Goal: Information Seeking & Learning: Find specific fact

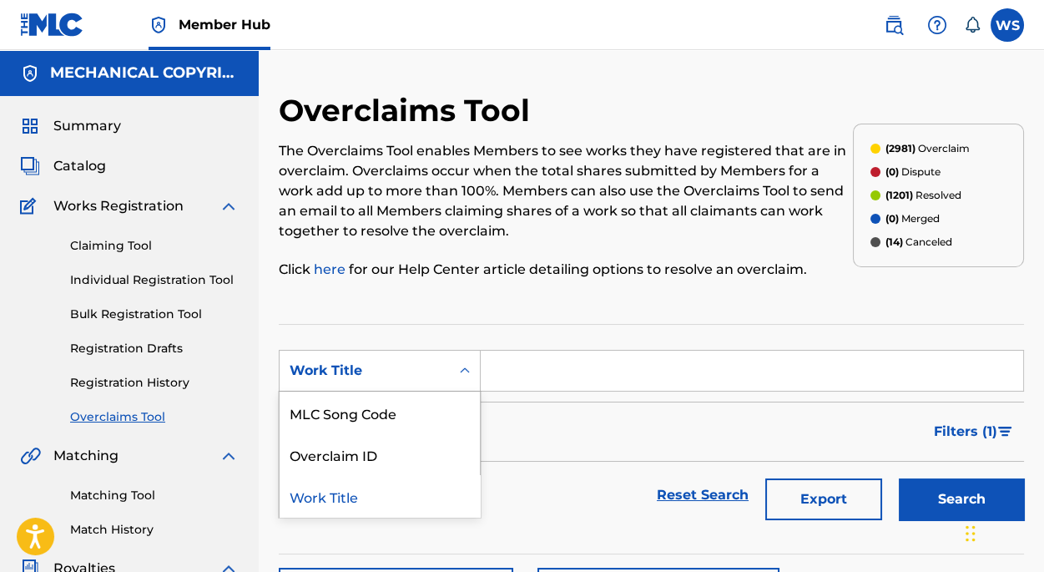
click at [436, 356] on div "Work Title" at bounding box center [365, 371] width 170 height 32
click at [376, 459] on div "Overclaim ID" at bounding box center [380, 454] width 200 height 42
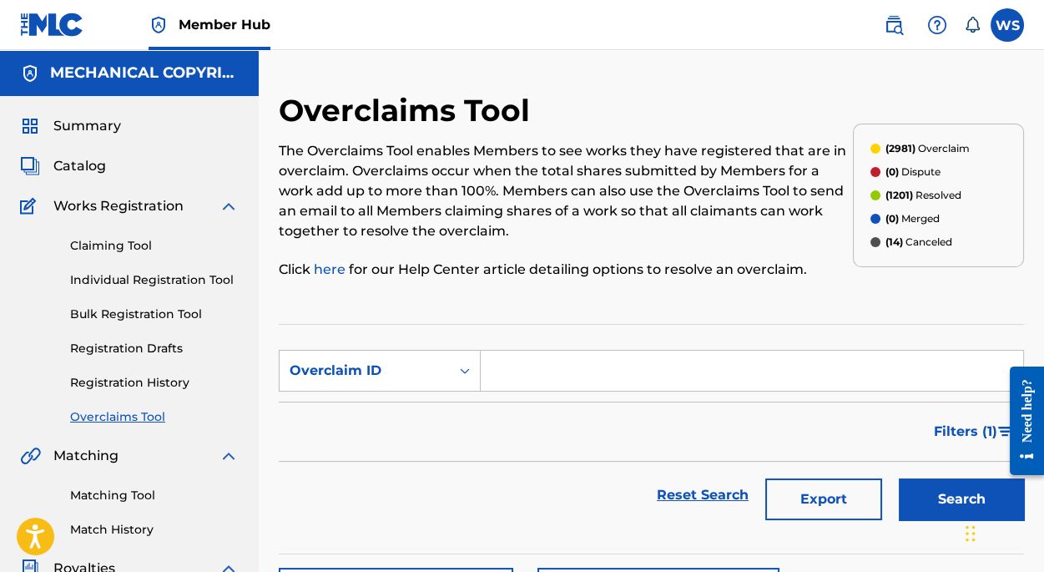
click at [503, 371] on input "Search Form" at bounding box center [752, 370] width 542 height 40
paste input "4z7x9g5e"
type input "4"
click at [1019, 95] on div "(2981) Overclaim (0) Dispute (1201) Resolved (0) Merged (14) Canceled" at bounding box center [938, 195] width 171 height 207
click at [523, 362] on input "Search Form" at bounding box center [752, 370] width 542 height 40
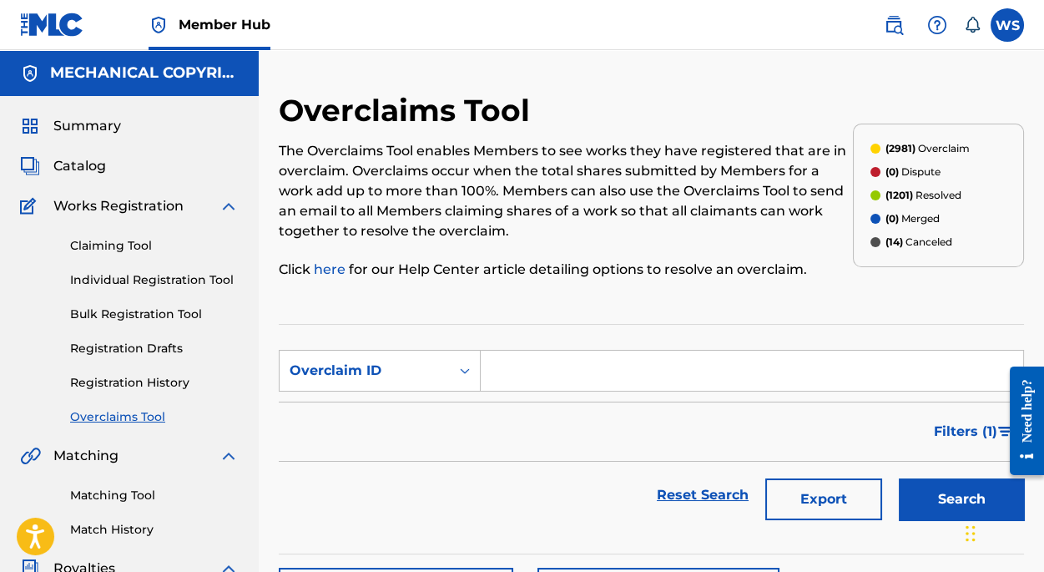
paste input "35614"
type input "35614"
click at [908, 492] on button "Search" at bounding box center [961, 499] width 125 height 42
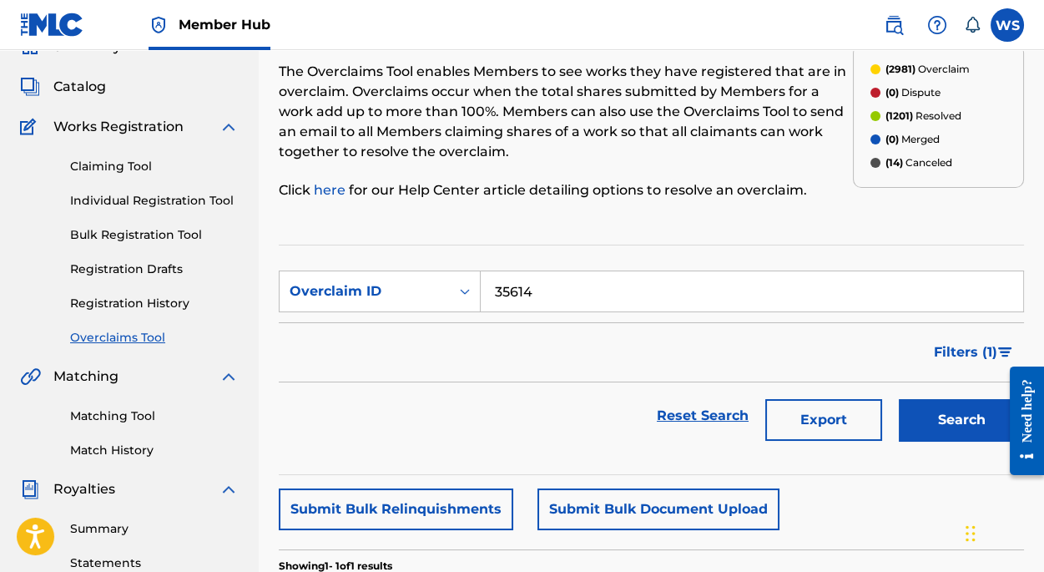
scroll to position [303, 0]
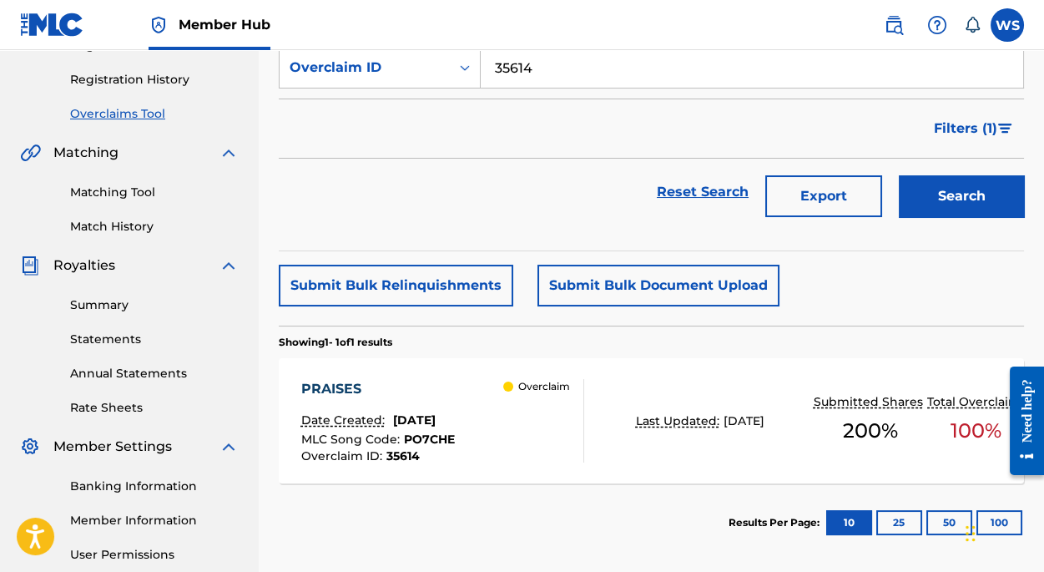
click at [334, 379] on div "PRAISES" at bounding box center [378, 389] width 154 height 20
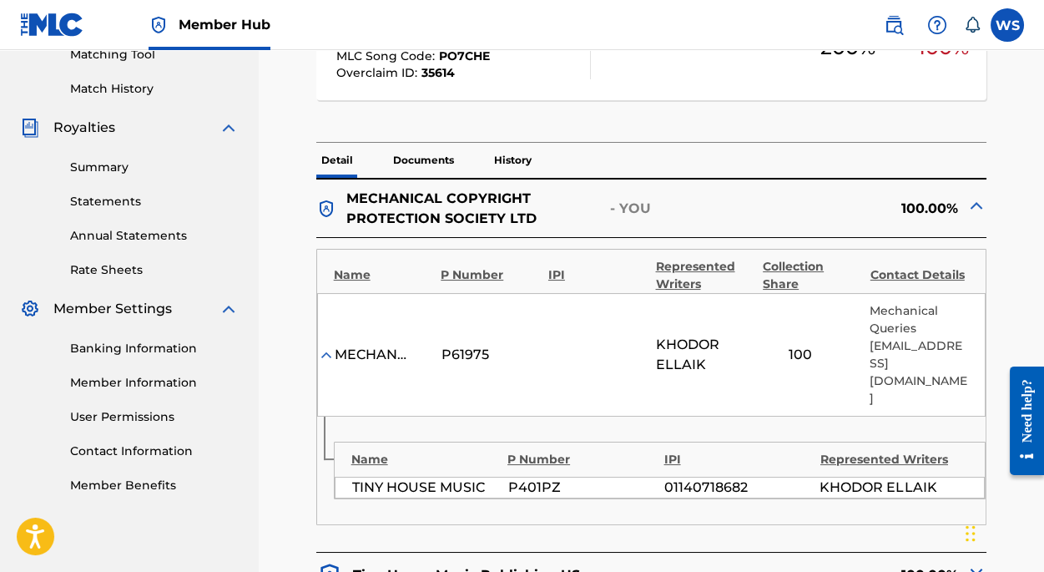
scroll to position [455, 0]
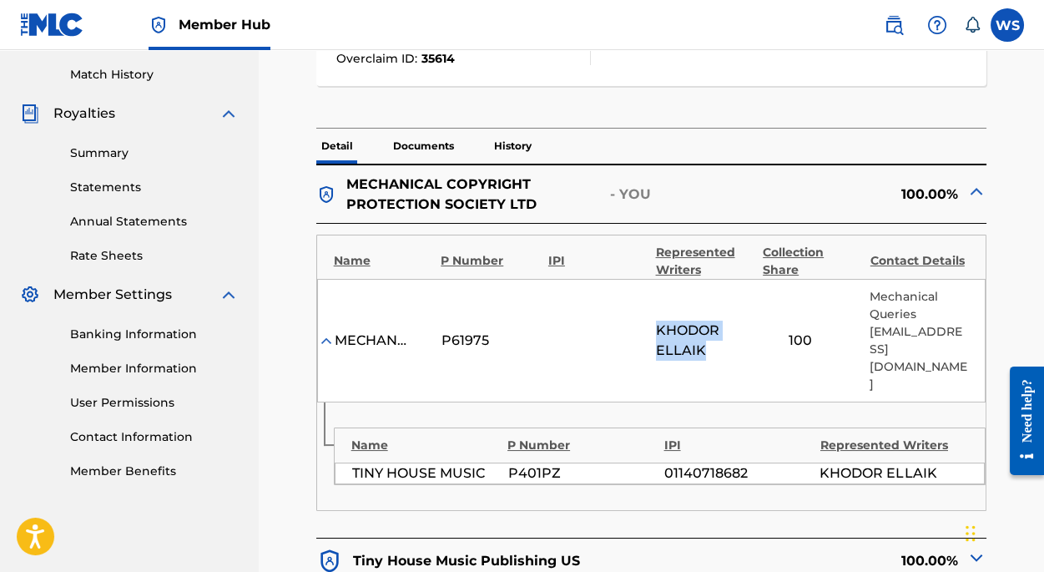
drag, startPoint x: 659, startPoint y: 318, endPoint x: 716, endPoint y: 338, distance: 60.2
click at [716, 338] on span "[PERSON_NAME]" at bounding box center [705, 340] width 98 height 40
copy span "[PERSON_NAME]"
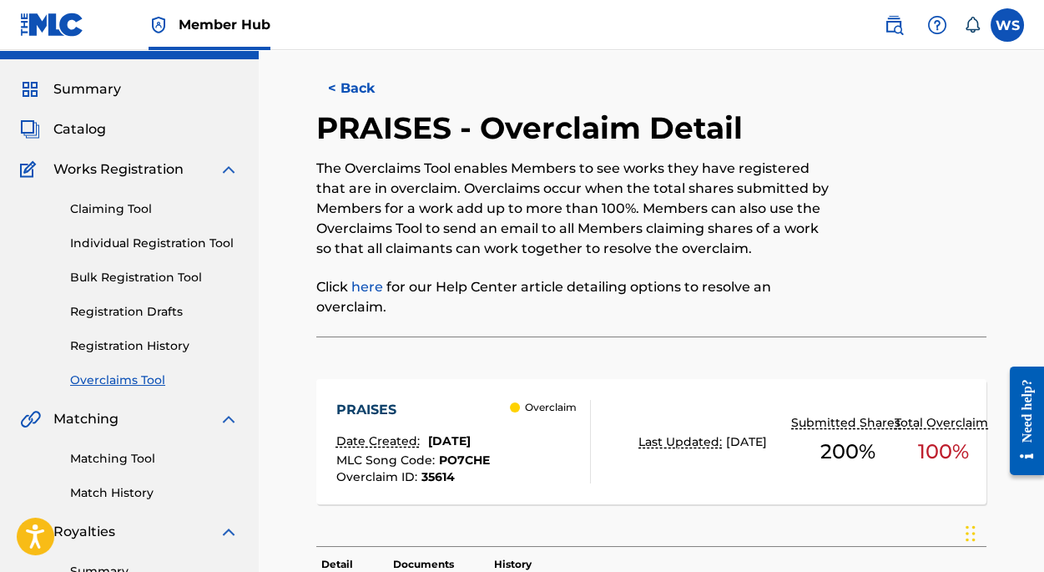
scroll to position [0, 0]
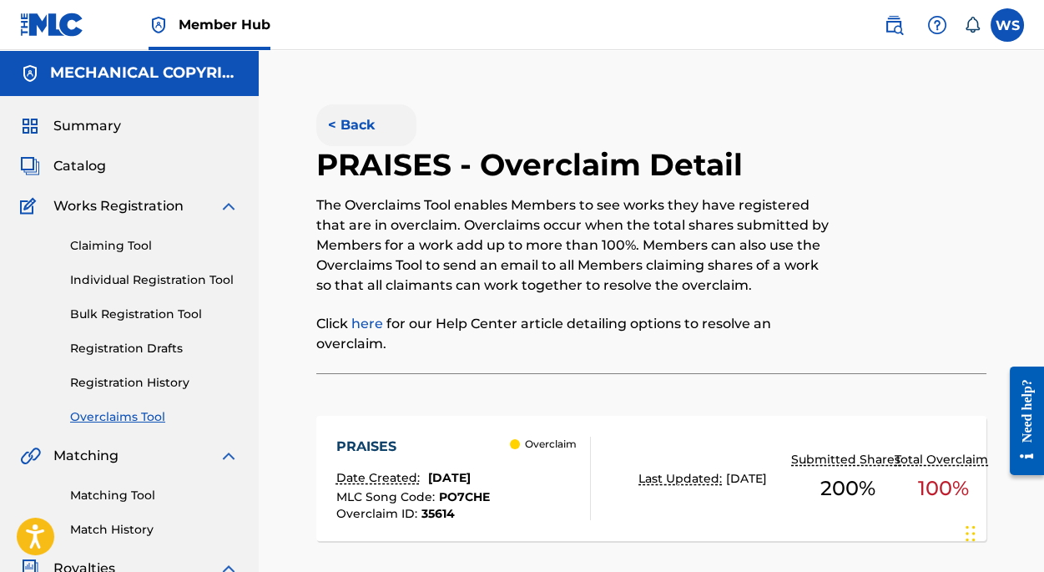
click at [335, 118] on button "< Back" at bounding box center [366, 125] width 100 height 42
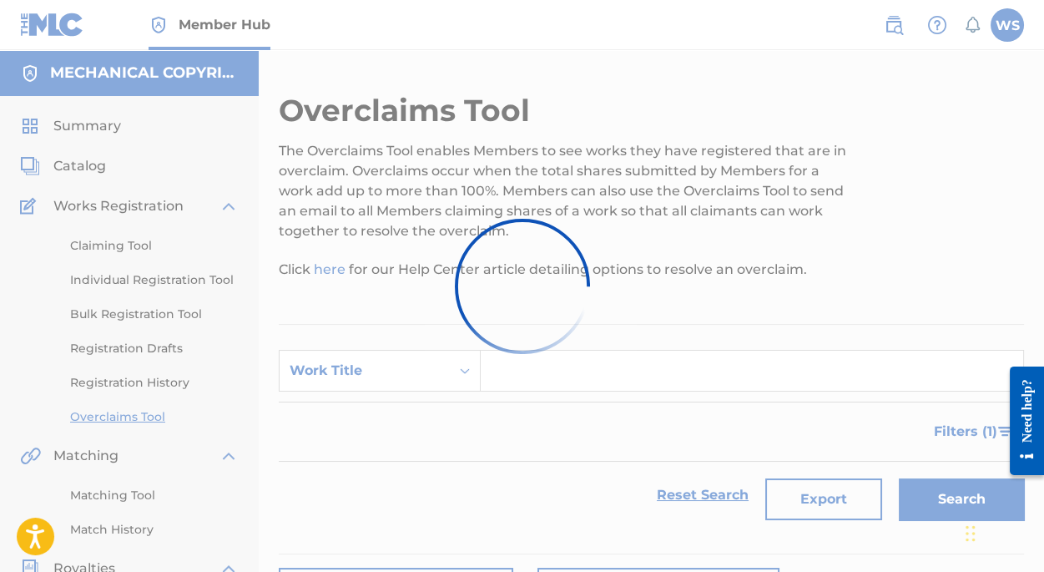
scroll to position [303, 0]
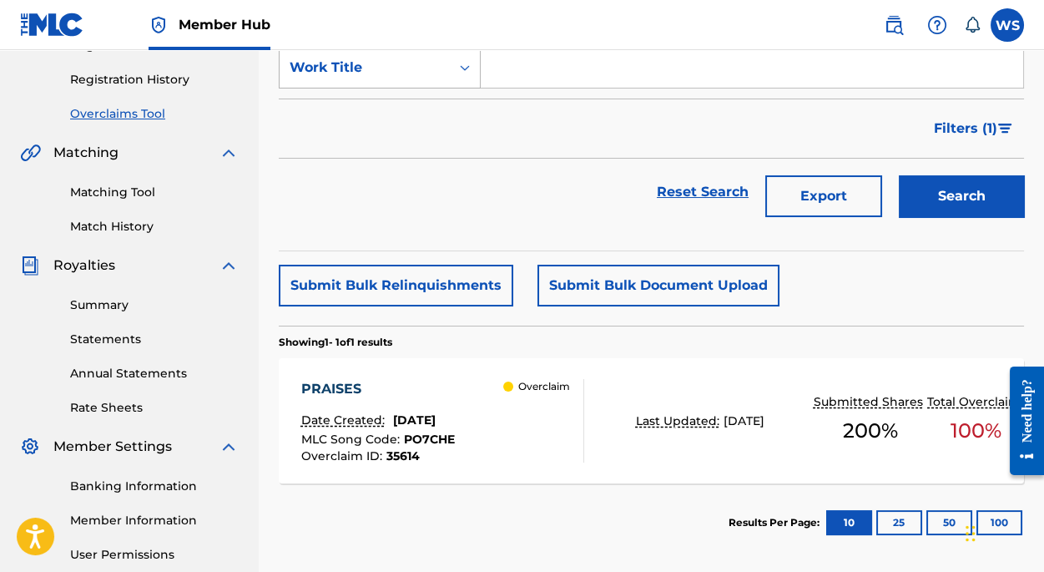
click at [401, 67] on div "Work Title" at bounding box center [365, 68] width 150 height 20
drag, startPoint x: 396, startPoint y: 163, endPoint x: 453, endPoint y: 122, distance: 70.6
click at [396, 162] on div "Overclaim ID" at bounding box center [380, 151] width 200 height 42
click at [522, 80] on input "Search Form" at bounding box center [752, 68] width 542 height 40
paste input "35626"
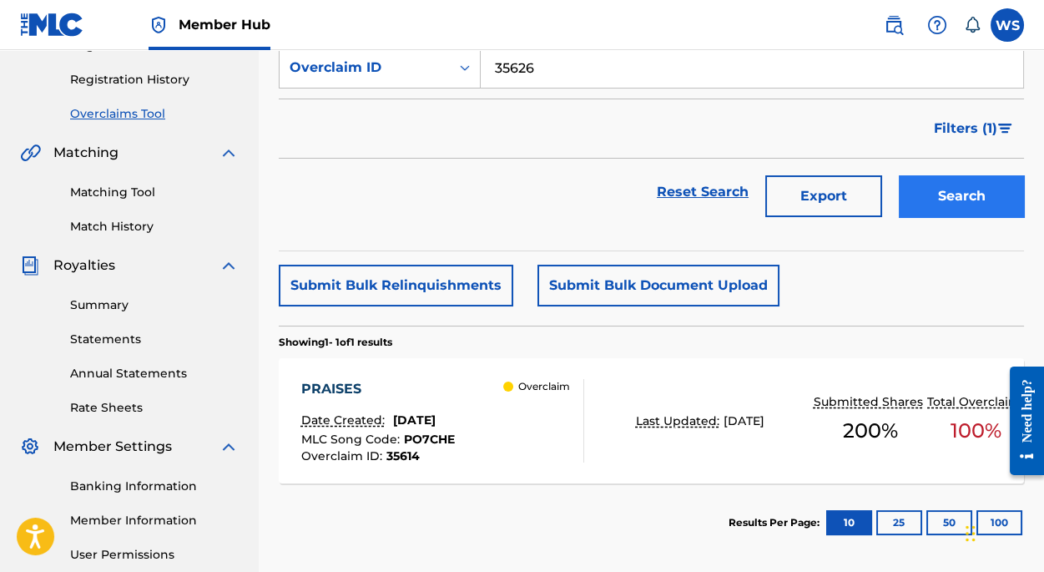
type input "35626"
click at [990, 203] on button "Search" at bounding box center [961, 196] width 125 height 42
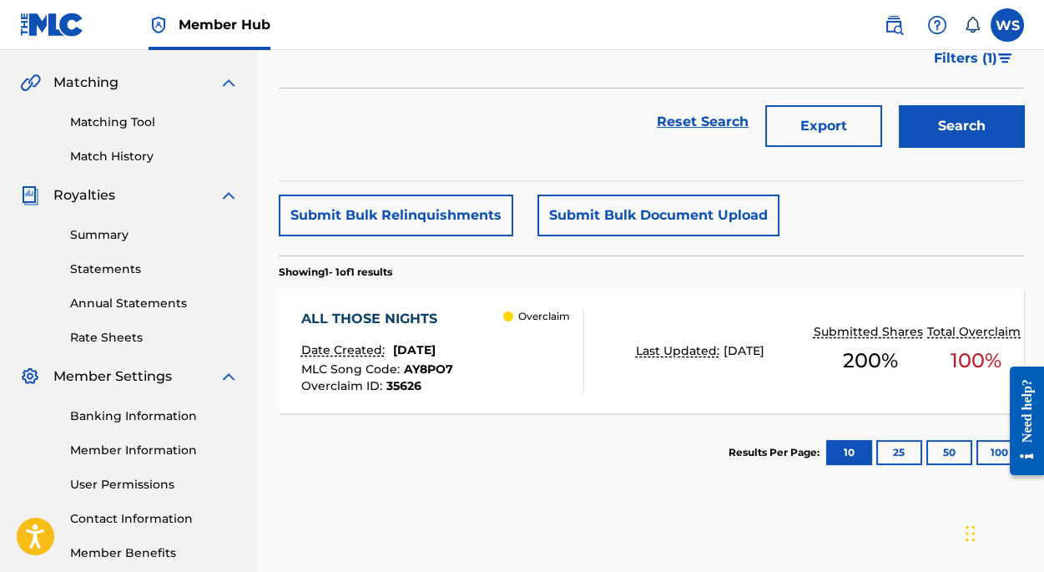
scroll to position [455, 0]
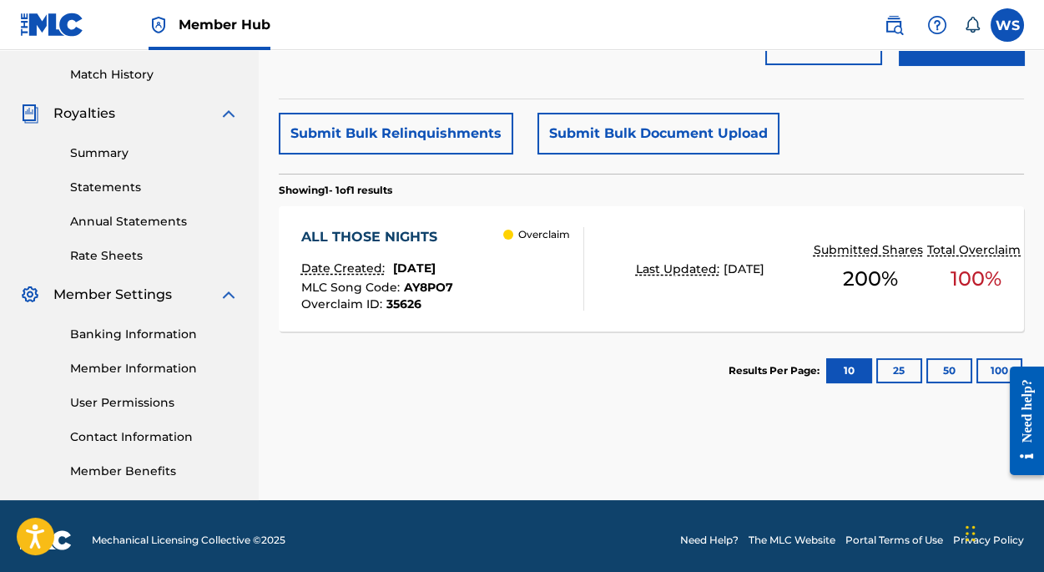
click at [410, 235] on div "ALL THOSE NIGHTS" at bounding box center [377, 237] width 152 height 20
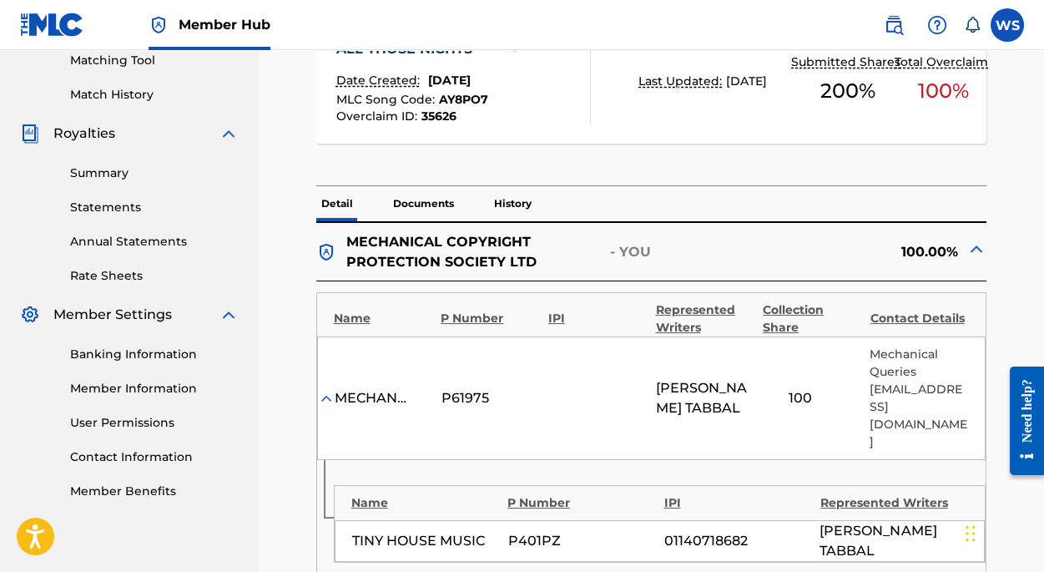
scroll to position [455, 0]
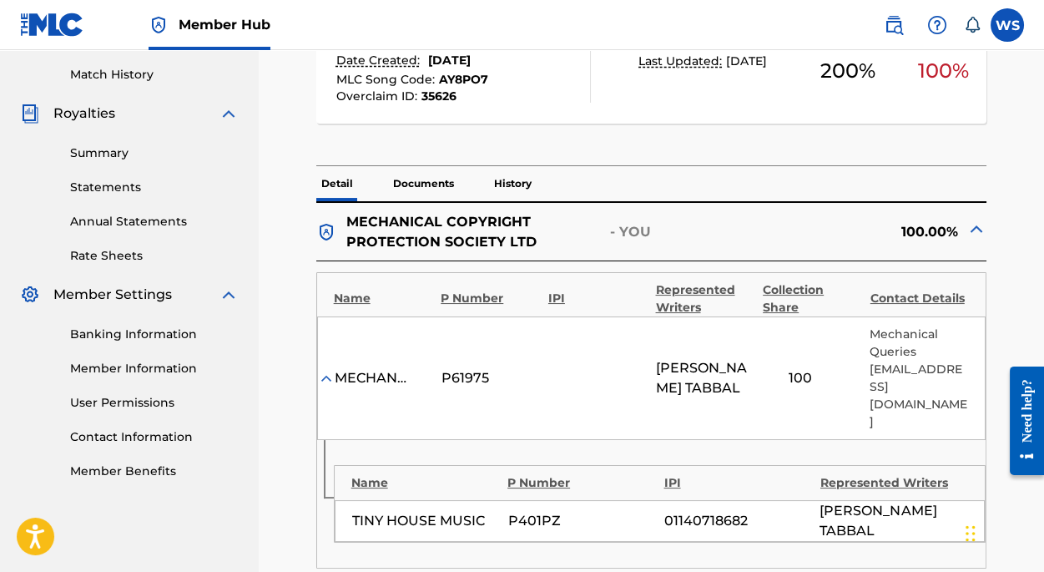
drag, startPoint x: 628, startPoint y: 366, endPoint x: 748, endPoint y: 364, distance: 120.2
click at [748, 364] on div "MECHANICAL COPYRIGHT PROTECTION SOCIETY LTD P61975 [PERSON_NAME] 100 Mechanical…" at bounding box center [651, 377] width 669 height 123
drag, startPoint x: 653, startPoint y: 369, endPoint x: 760, endPoint y: 370, distance: 107.7
click at [760, 370] on div "MECHANICAL COPYRIGHT PROTECTION SOCIETY LTD P61975 [PERSON_NAME] 100 Mechanical…" at bounding box center [651, 377] width 669 height 123
copy span "[PERSON_NAME]"
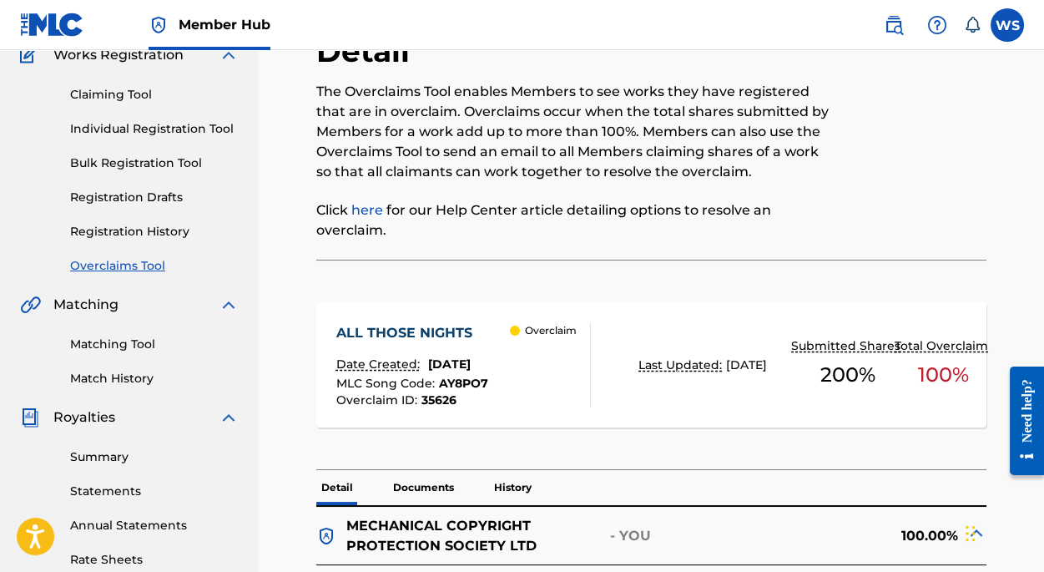
scroll to position [0, 0]
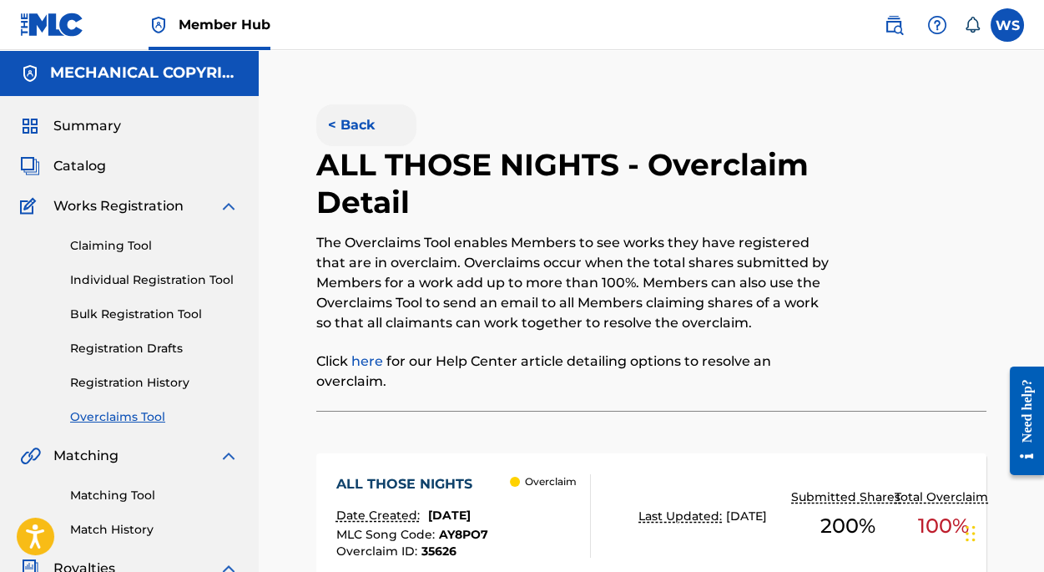
click at [360, 118] on button "< Back" at bounding box center [366, 125] width 100 height 42
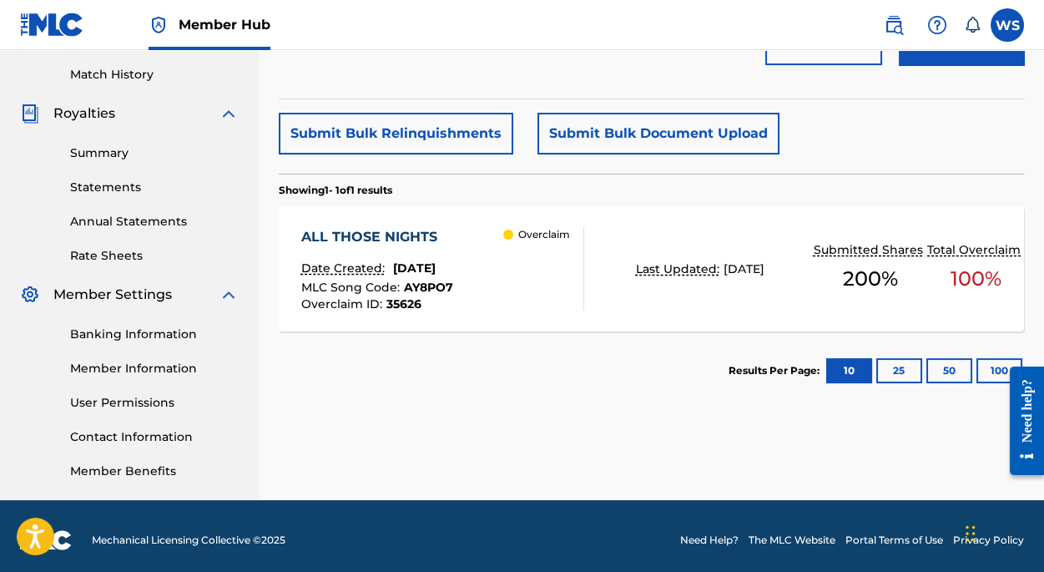
scroll to position [227, 0]
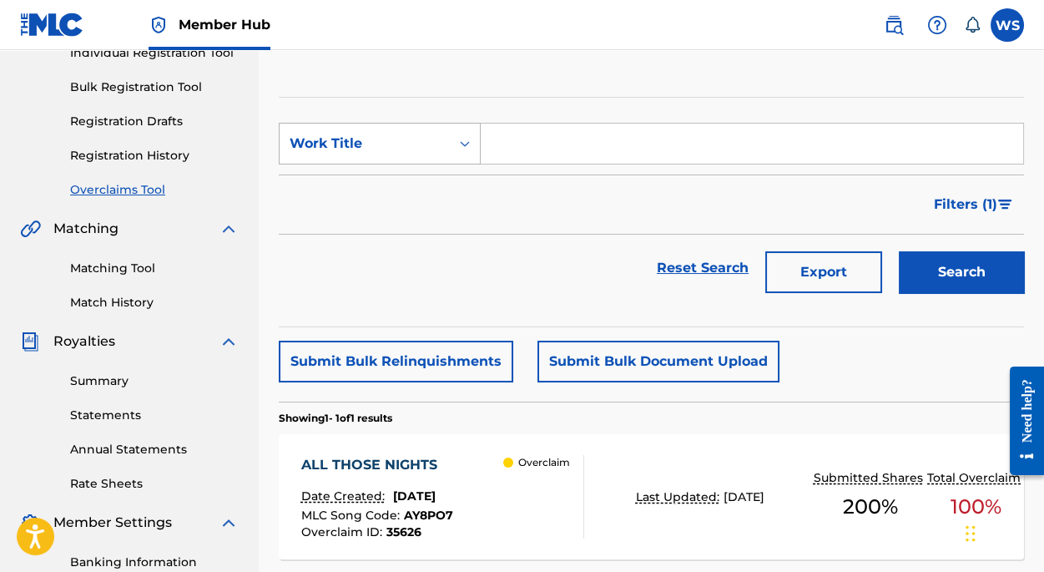
click at [366, 146] on div "Work Title" at bounding box center [365, 144] width 150 height 20
click at [375, 216] on div "Overclaim ID" at bounding box center [380, 227] width 200 height 42
click at [507, 149] on input "Search Form" at bounding box center [752, 143] width 542 height 40
paste input "35701"
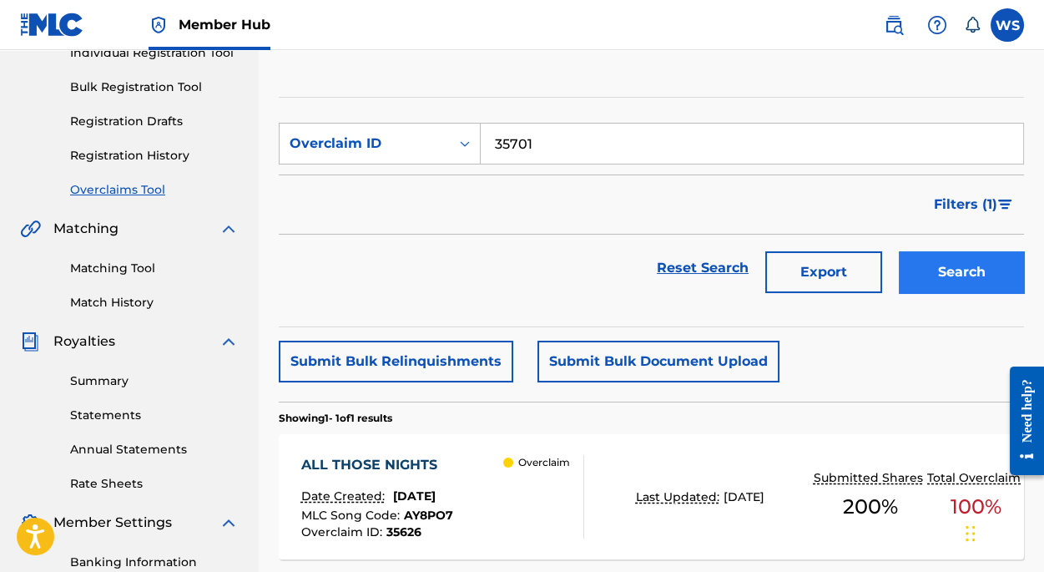
type input "35701"
click at [934, 253] on button "Search" at bounding box center [961, 272] width 125 height 42
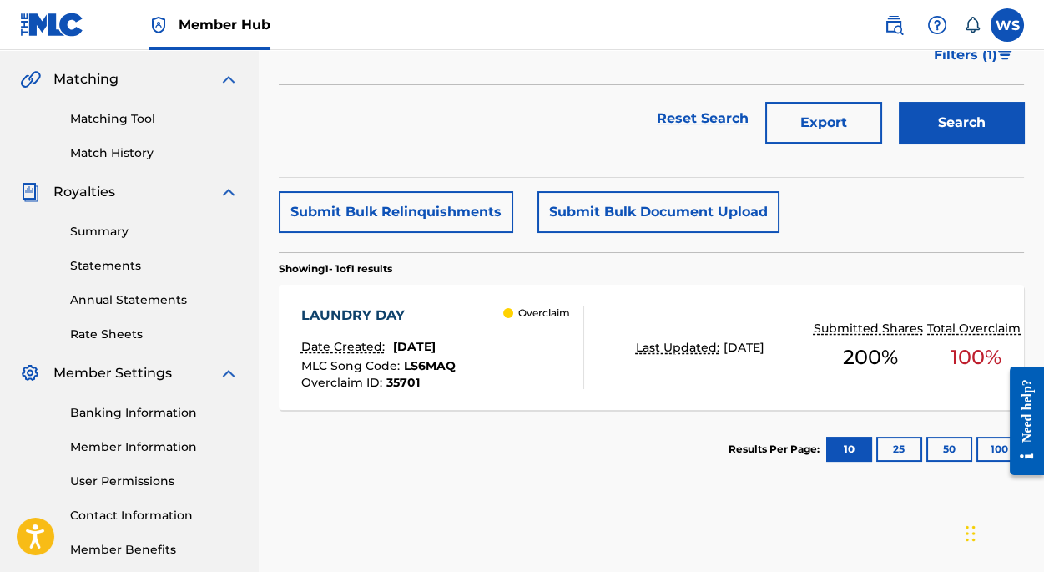
scroll to position [310, 0]
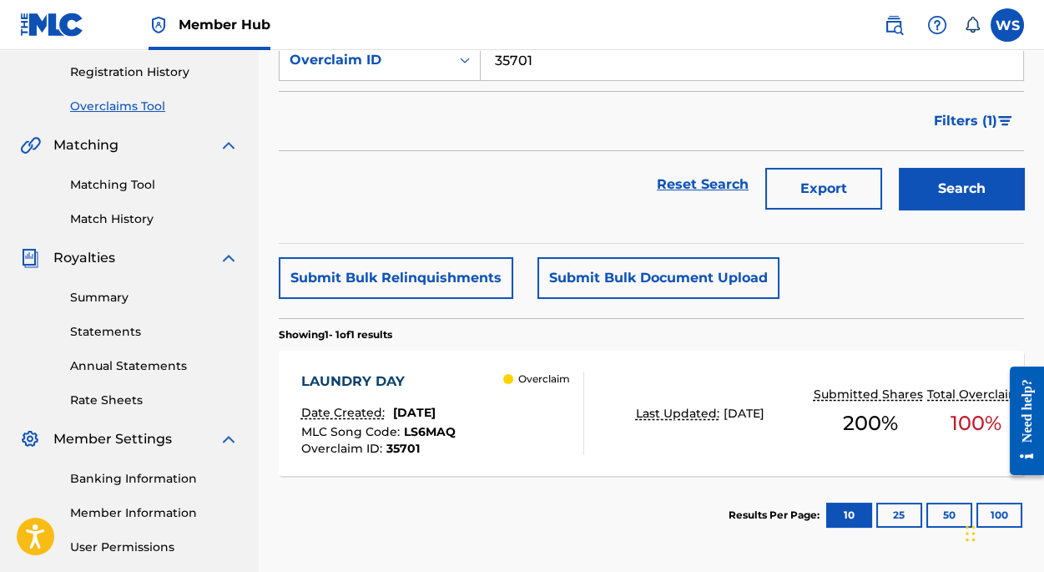
click at [337, 379] on div "LAUNDRY DAY" at bounding box center [378, 381] width 154 height 20
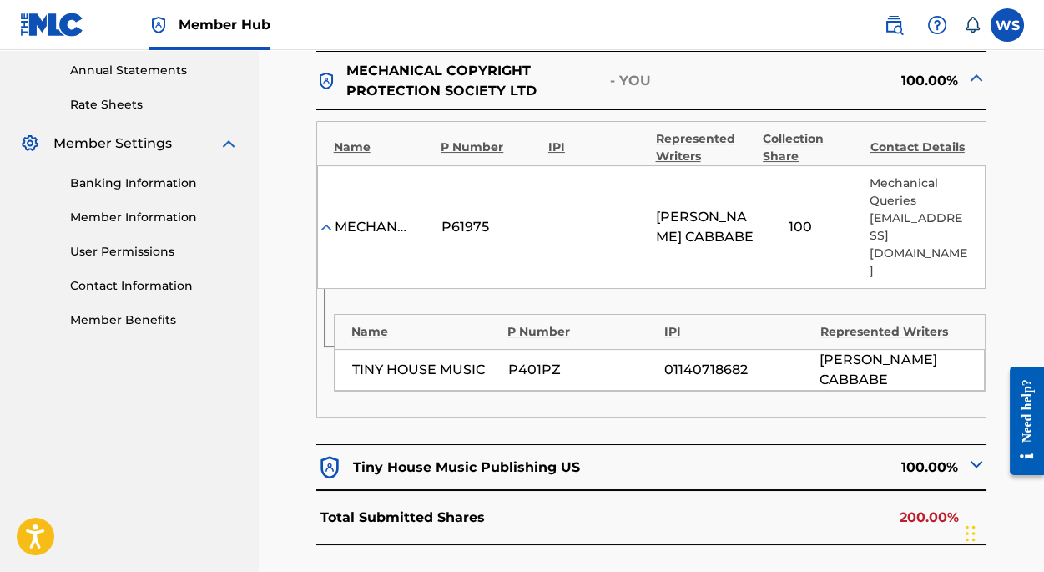
scroll to position [607, 0]
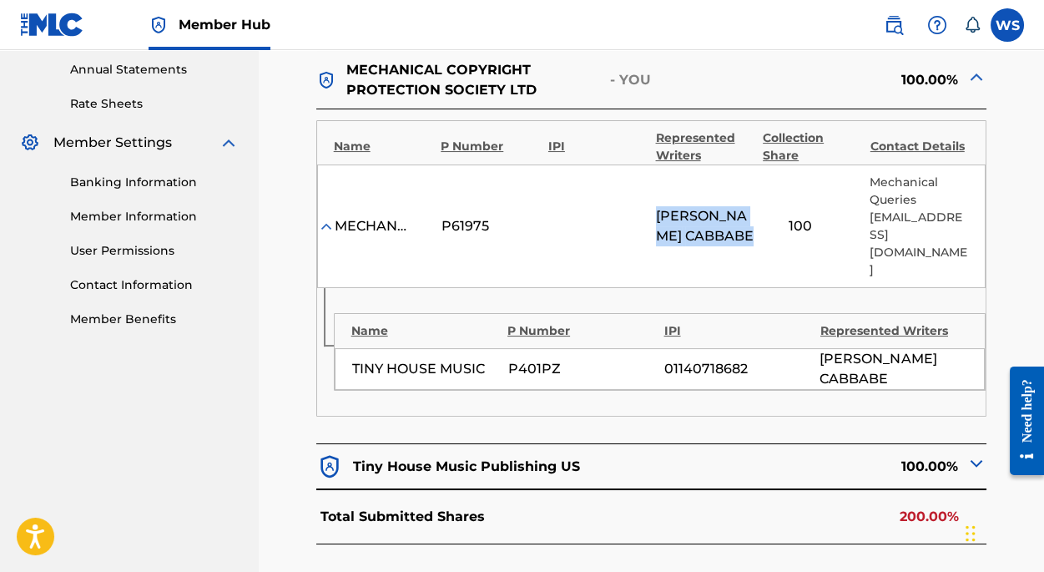
drag, startPoint x: 653, startPoint y: 195, endPoint x: 746, endPoint y: 243, distance: 104.9
click at [746, 243] on div "MECHANICAL COPYRIGHT PROTECTION SOCIETY LTD P61975 [PERSON_NAME] [PERSON_NAME] …" at bounding box center [651, 225] width 669 height 123
copy span "[PERSON_NAME] [PERSON_NAME]"
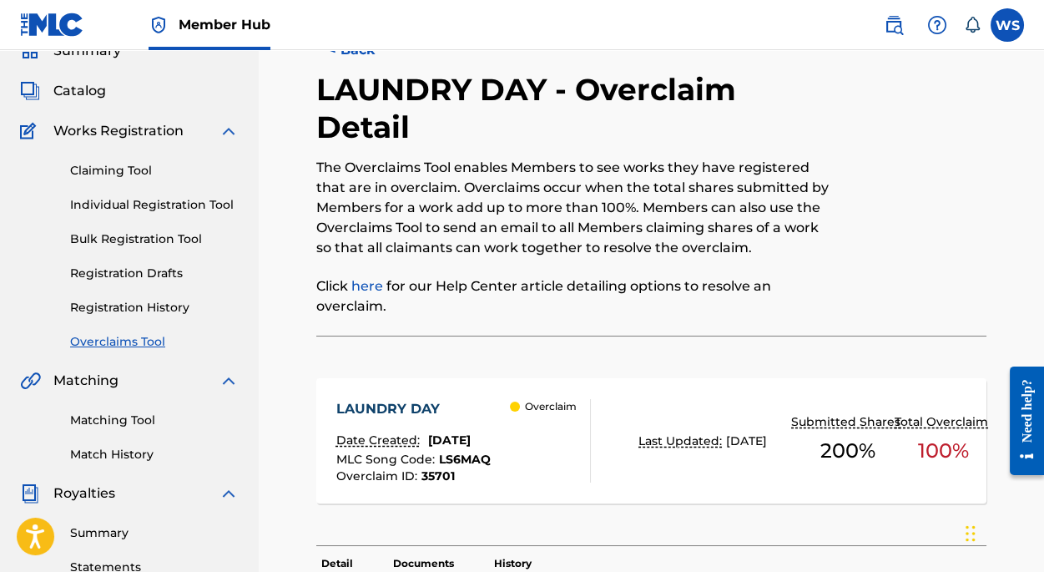
scroll to position [0, 0]
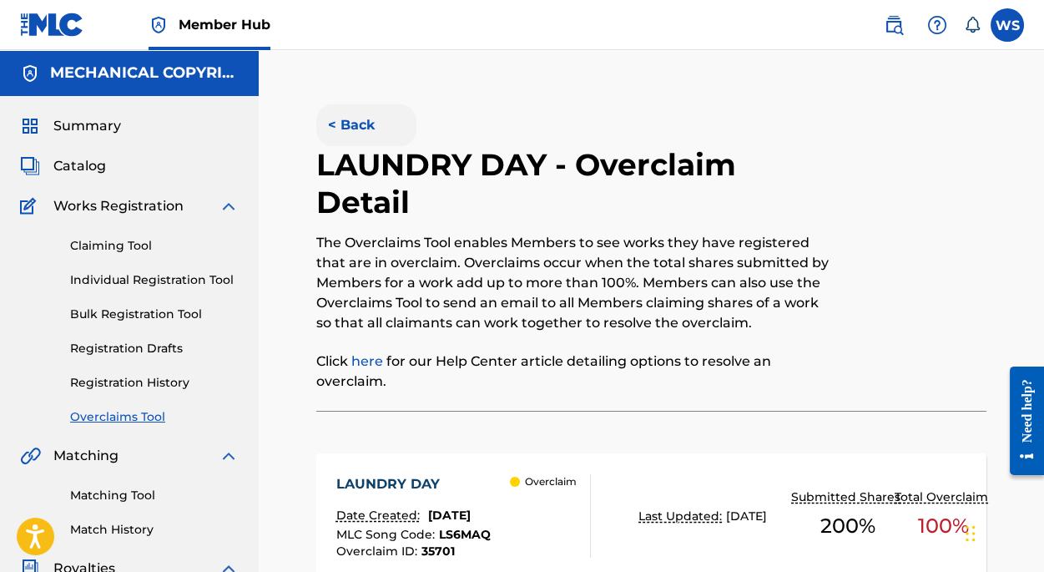
click at [346, 122] on button "< Back" at bounding box center [366, 125] width 100 height 42
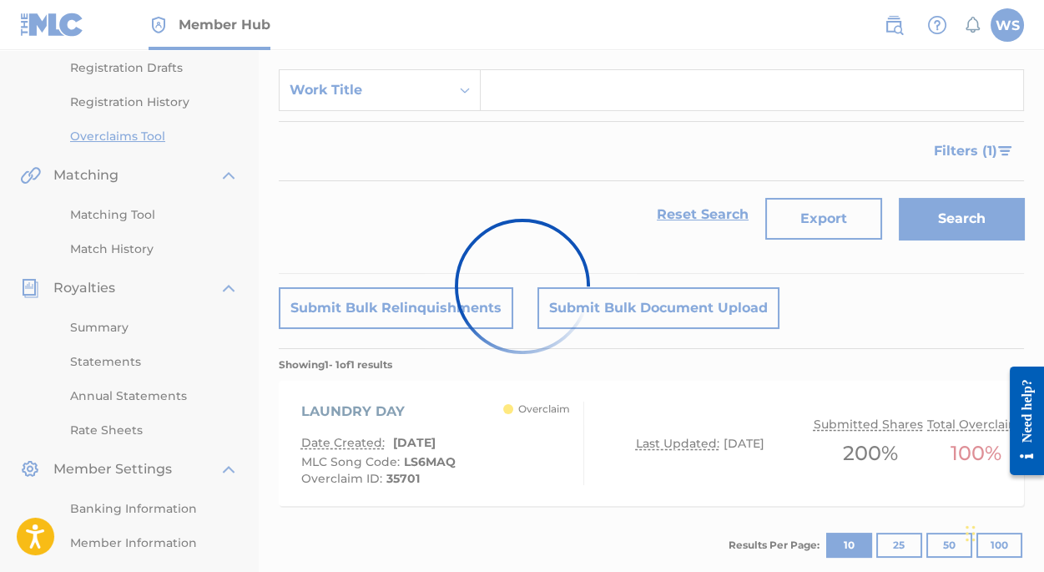
scroll to position [159, 0]
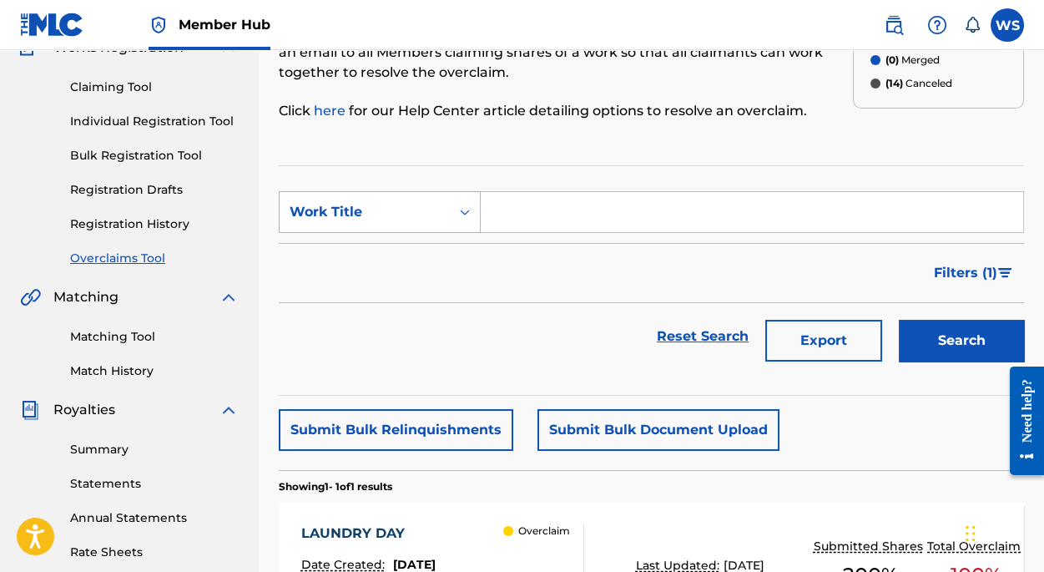
click at [399, 220] on div "Work Title" at bounding box center [365, 212] width 170 height 32
click at [376, 286] on div "Overclaim ID" at bounding box center [380, 296] width 200 height 42
click at [498, 209] on input "Search Form" at bounding box center [752, 212] width 542 height 40
paste input "35619"
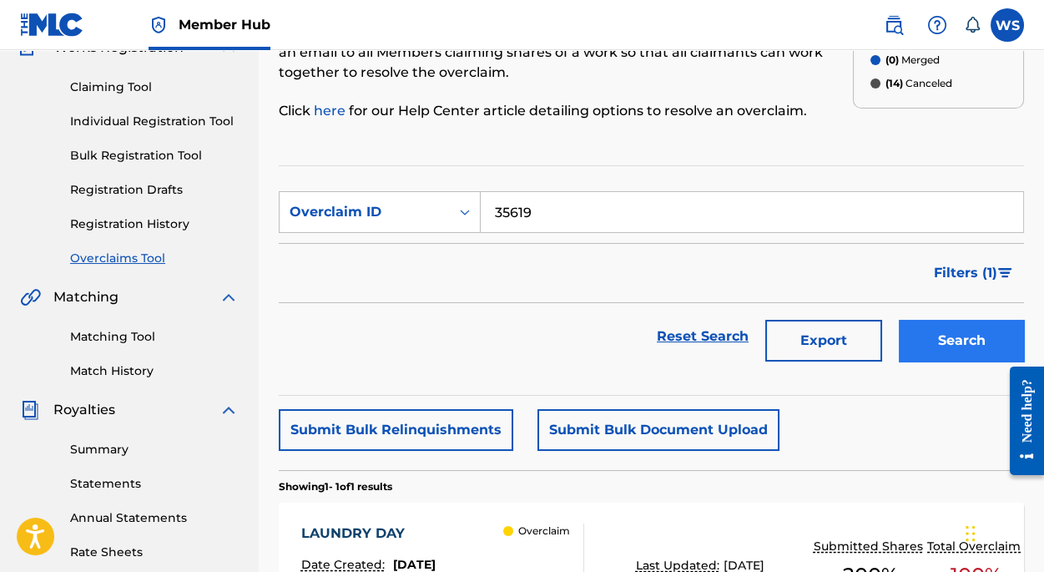
type input "35619"
click at [908, 333] on button "Search" at bounding box center [961, 341] width 125 height 42
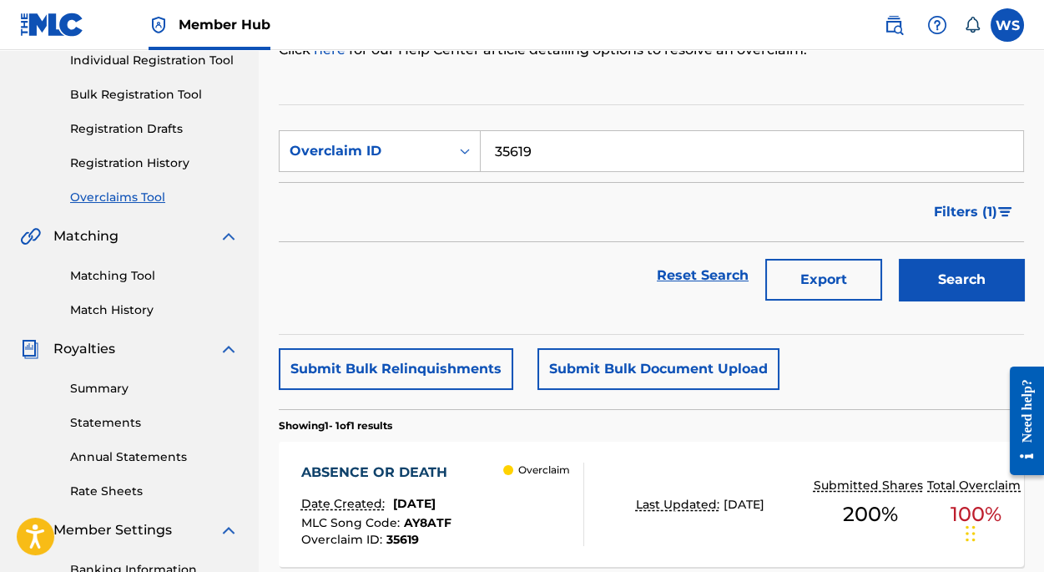
scroll to position [310, 0]
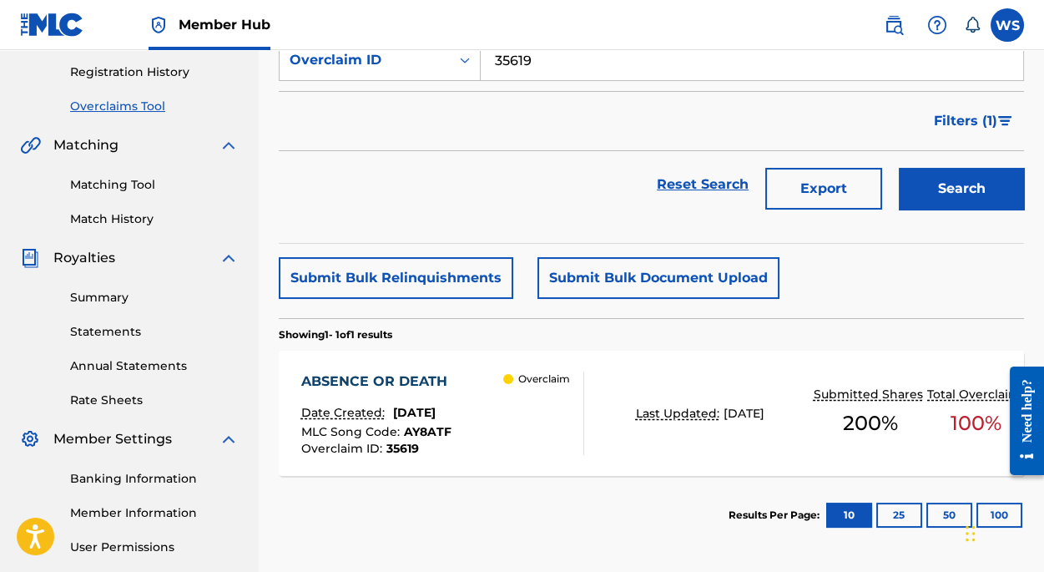
click at [394, 378] on div "ABSENCE OR DEATH" at bounding box center [378, 381] width 154 height 20
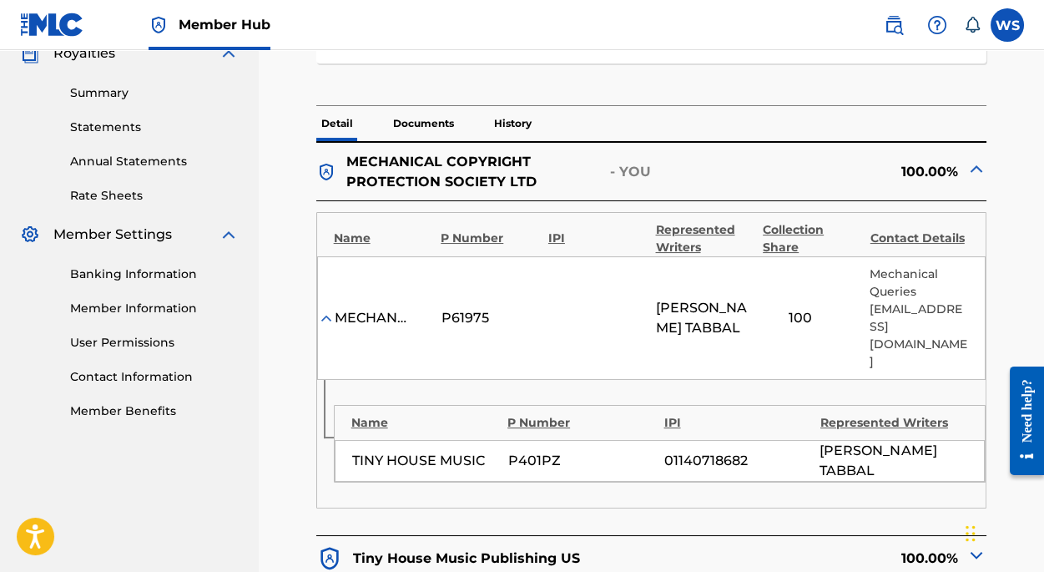
scroll to position [607, 0]
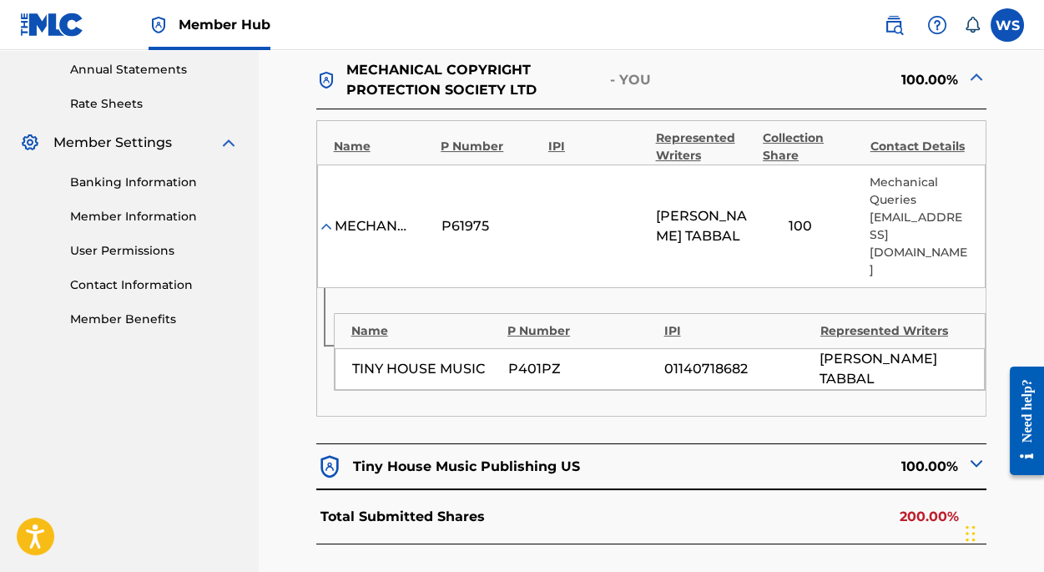
drag, startPoint x: 648, startPoint y: 207, endPoint x: 746, endPoint y: 217, distance: 98.1
click at [746, 217] on div "MECHANICAL COPYRIGHT PROTECTION SOCIETY LTD P61975 [PERSON_NAME] 100 Mechanical…" at bounding box center [651, 225] width 669 height 123
drag, startPoint x: 653, startPoint y: 215, endPoint x: 723, endPoint y: 218, distance: 71.0
click at [723, 218] on div "MECHANICAL COPYRIGHT PROTECTION SOCIETY LTD P61975 [PERSON_NAME] 100 Mechanical…" at bounding box center [651, 225] width 669 height 123
click at [710, 215] on span "[PERSON_NAME]" at bounding box center [705, 226] width 98 height 40
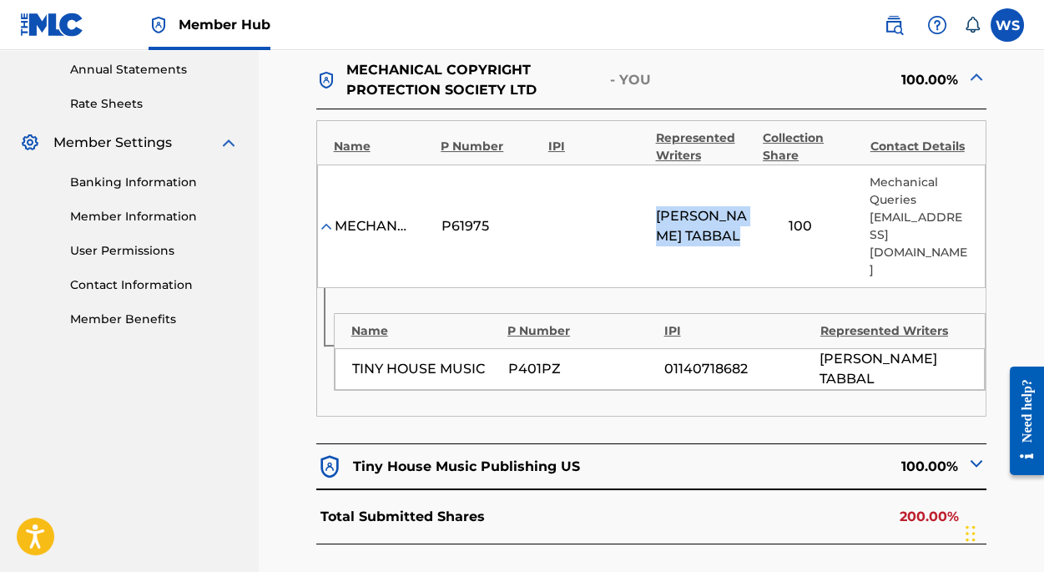
drag, startPoint x: 657, startPoint y: 214, endPoint x: 779, endPoint y: 211, distance: 122.7
click at [779, 211] on div "MECHANICAL COPYRIGHT PROTECTION SOCIETY LTD P61975 [PERSON_NAME] 100 Mechanical…" at bounding box center [651, 225] width 669 height 123
copy span "[PERSON_NAME]"
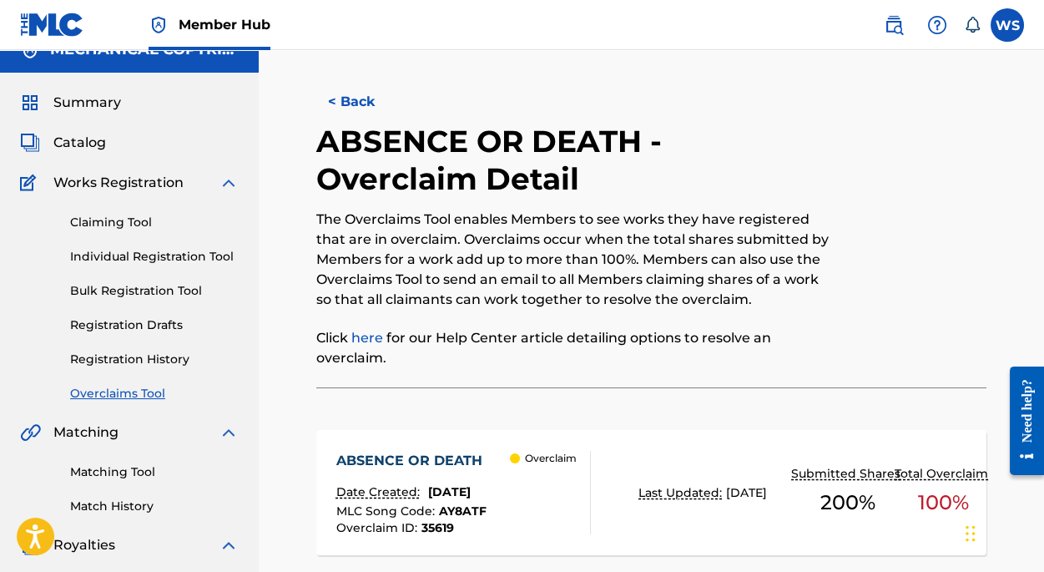
scroll to position [0, 0]
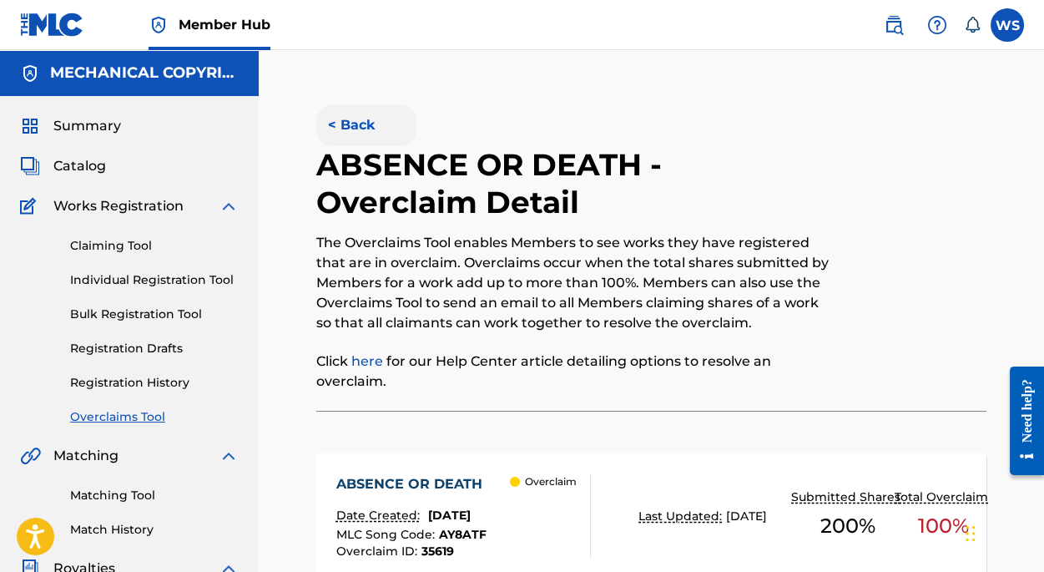
click at [351, 119] on button "< Back" at bounding box center [366, 125] width 100 height 42
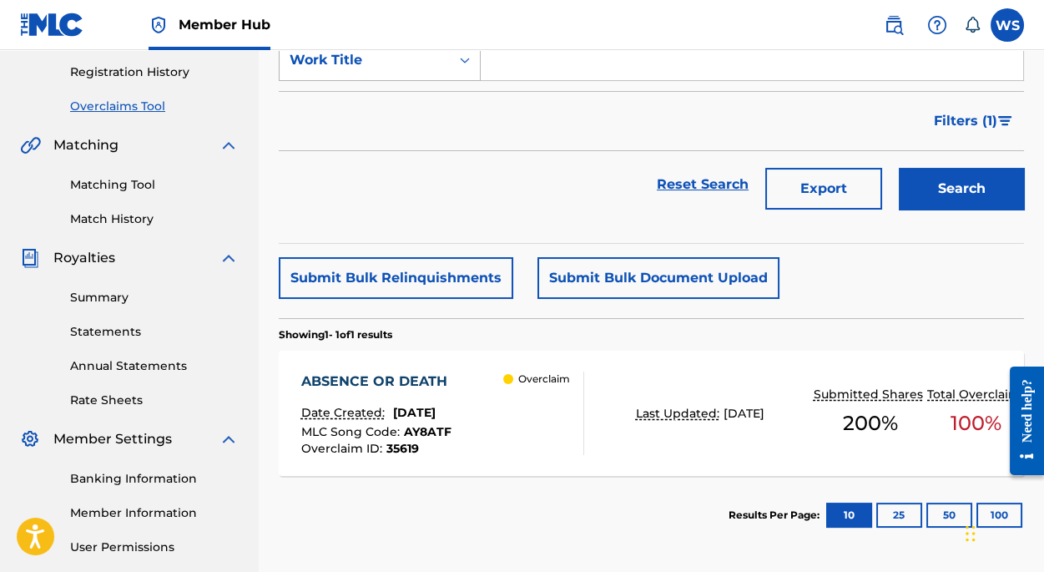
click at [375, 66] on div "Work Title" at bounding box center [365, 60] width 150 height 20
click at [363, 143] on div "Overclaim ID" at bounding box center [380, 144] width 200 height 42
click at [579, 63] on input "Search Form" at bounding box center [752, 60] width 542 height 40
paste input "35609"
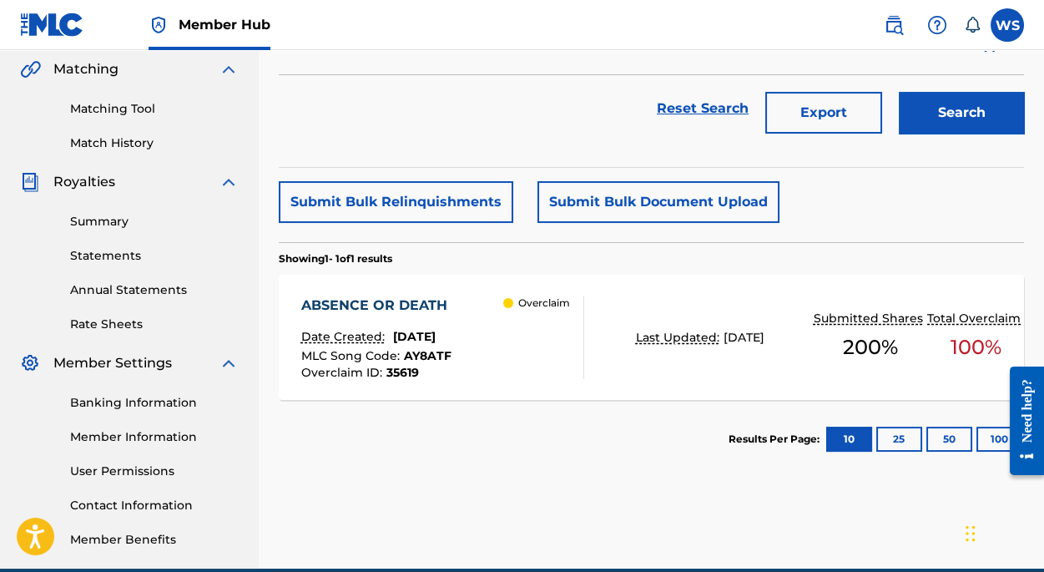
type input "35609"
click at [973, 85] on div "Search" at bounding box center [957, 108] width 134 height 67
click at [974, 125] on button "Search" at bounding box center [961, 113] width 125 height 42
click at [346, 298] on div "SKYSCAPE" at bounding box center [376, 305] width 151 height 20
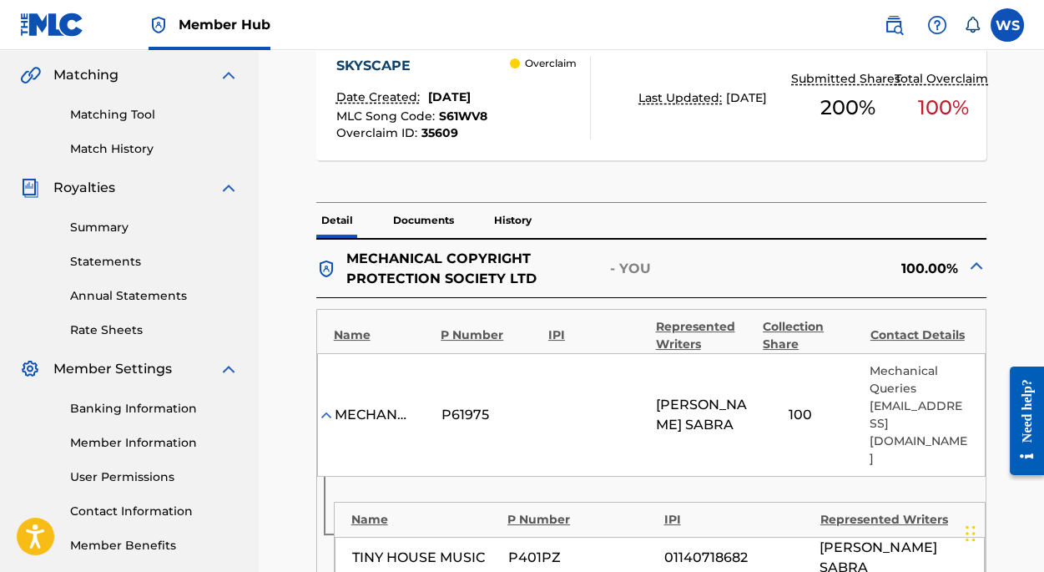
scroll to position [531, 0]
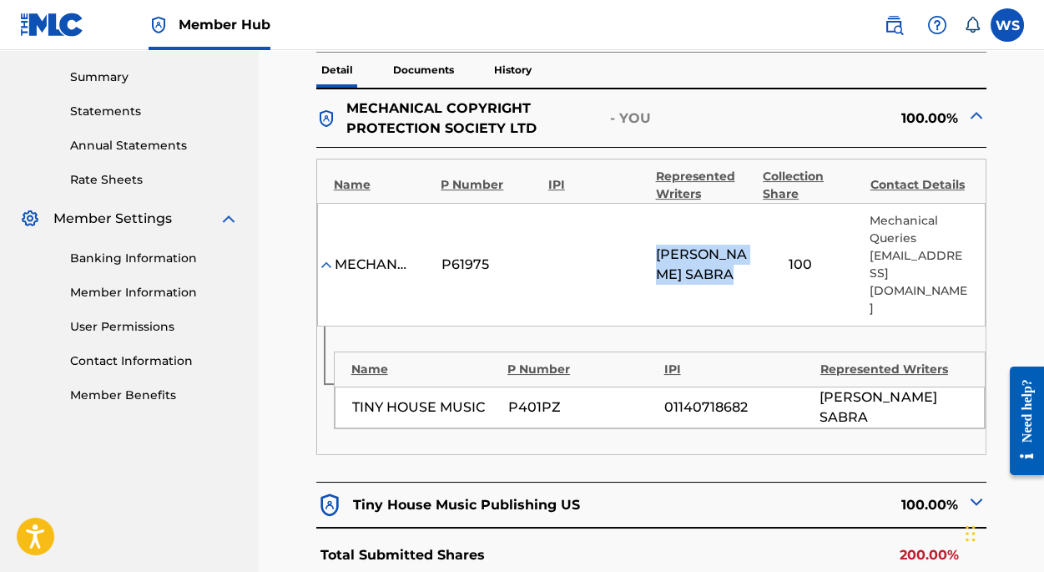
drag, startPoint x: 651, startPoint y: 248, endPoint x: 751, endPoint y: 248, distance: 100.1
click at [750, 248] on div "MECHANICAL COPYRIGHT PROTECTION SOCIETY LTD P61975 [PERSON_NAME] 100 Mechanical…" at bounding box center [651, 264] width 669 height 123
copy span "[PERSON_NAME]"
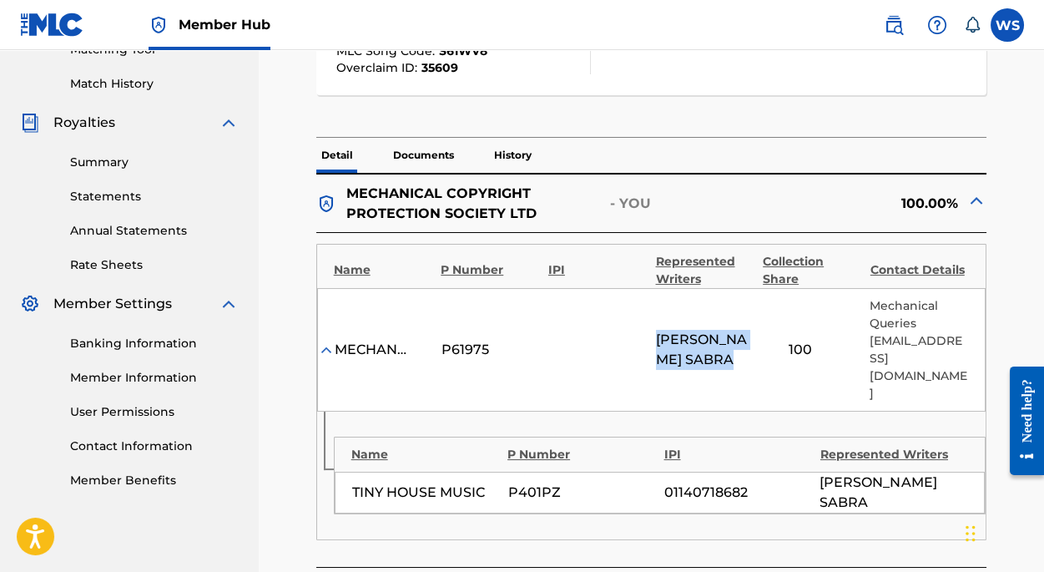
scroll to position [303, 0]
